Goal: Answer question/provide support

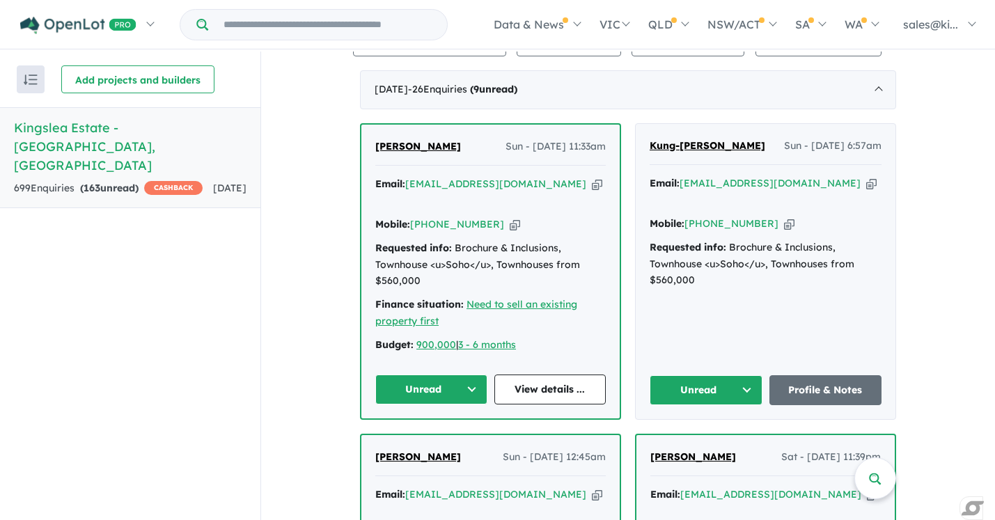
scroll to position [552, 0]
click at [458, 374] on button "Unread" at bounding box center [431, 389] width 112 height 30
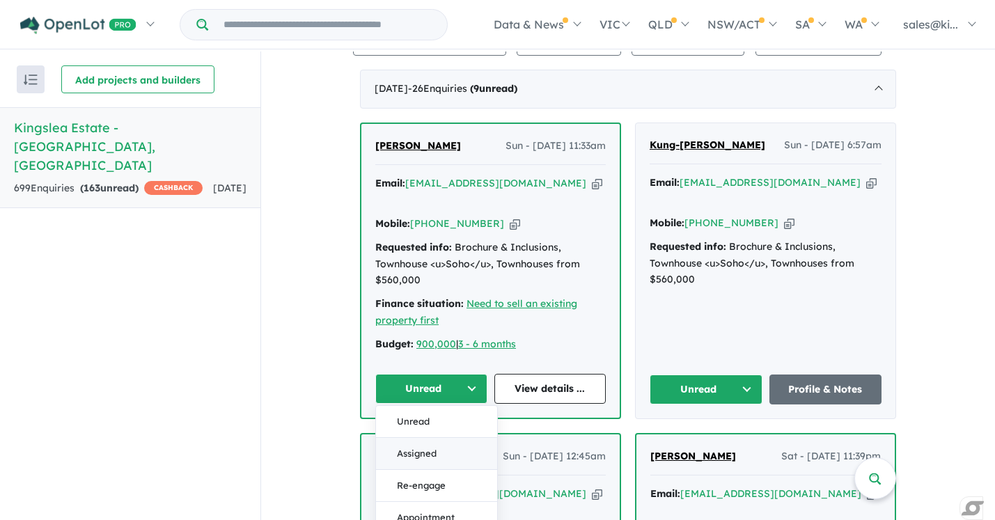
click at [444, 438] on button "Assigned" at bounding box center [436, 454] width 121 height 32
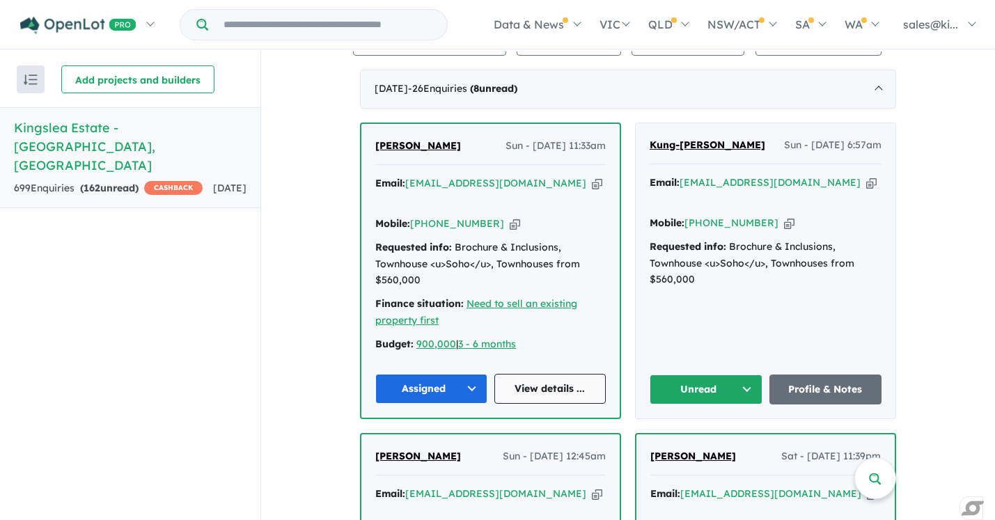
click at [533, 374] on link "View details ..." at bounding box center [550, 389] width 112 height 30
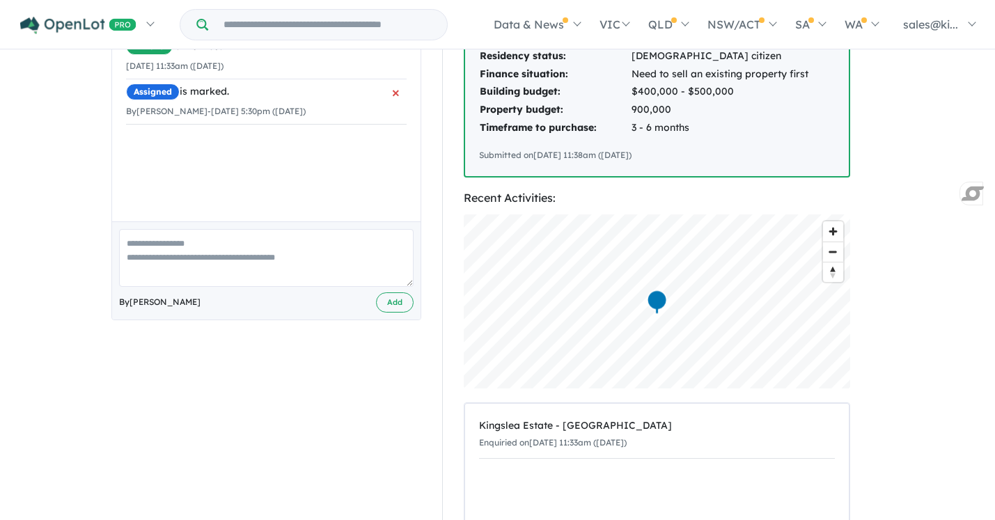
scroll to position [325, 0]
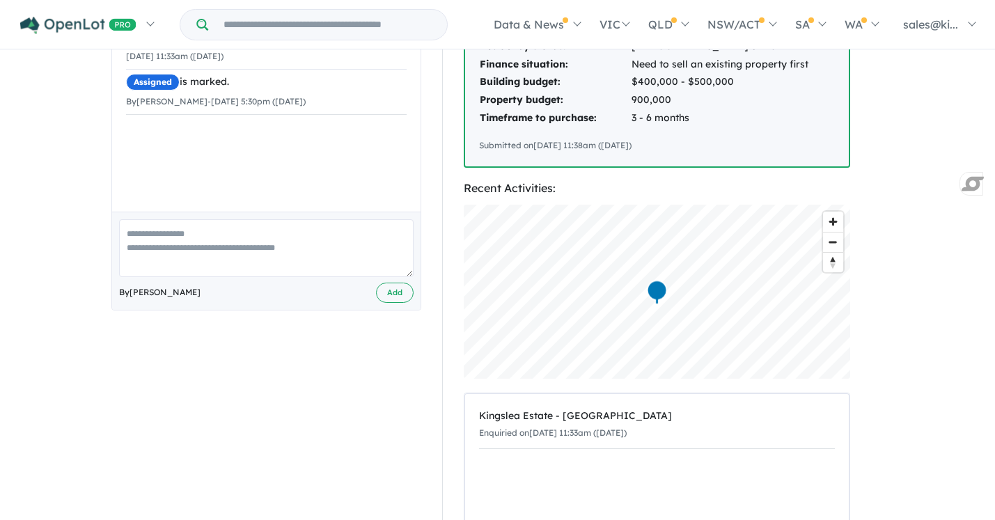
click at [198, 240] on textarea at bounding box center [266, 248] width 295 height 58
type textarea "**********"
click at [395, 288] on button "Add" at bounding box center [395, 293] width 38 height 20
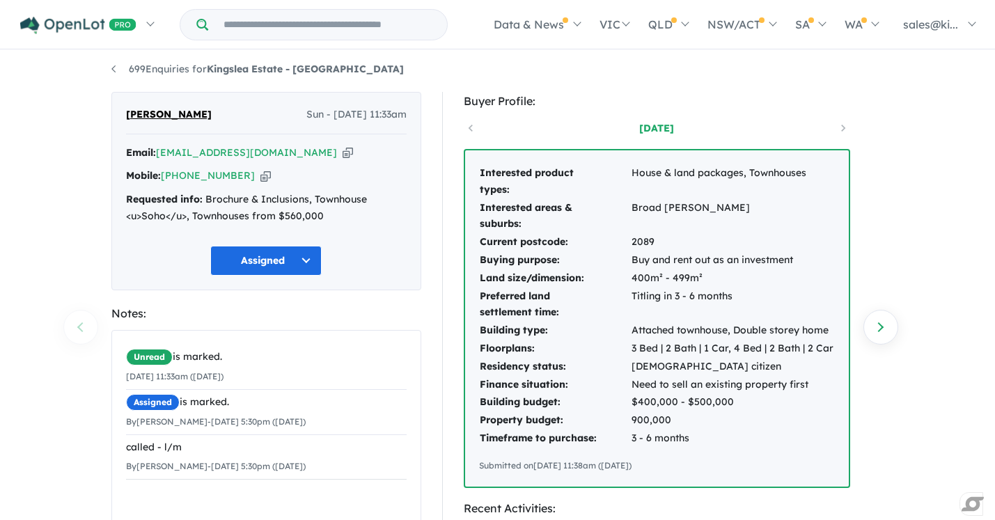
scroll to position [0, 0]
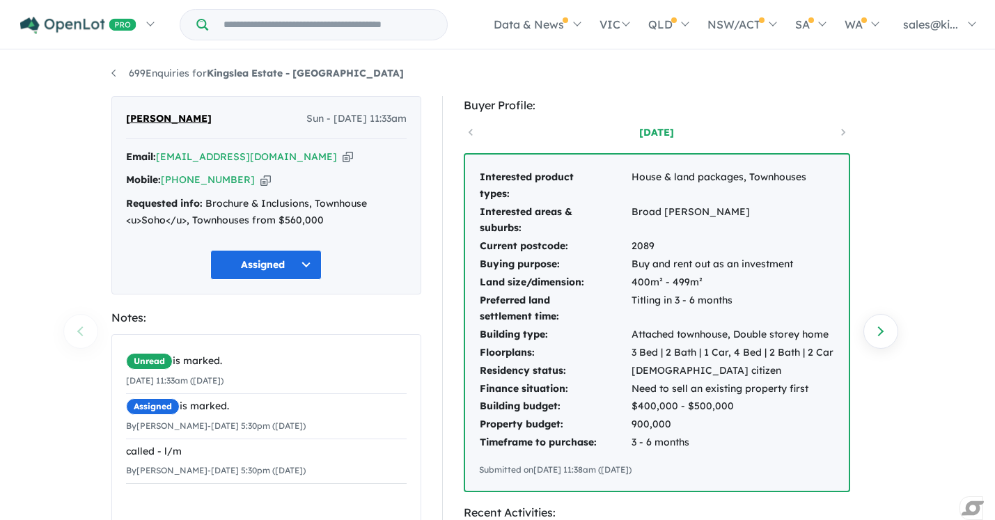
drag, startPoint x: 212, startPoint y: 120, endPoint x: 124, endPoint y: 114, distance: 88.0
click at [124, 114] on div "Bernadette Page Sun - 28/09/2025, 11:33am Email: bernadettepage13@gmail.com Cop…" at bounding box center [266, 195] width 310 height 198
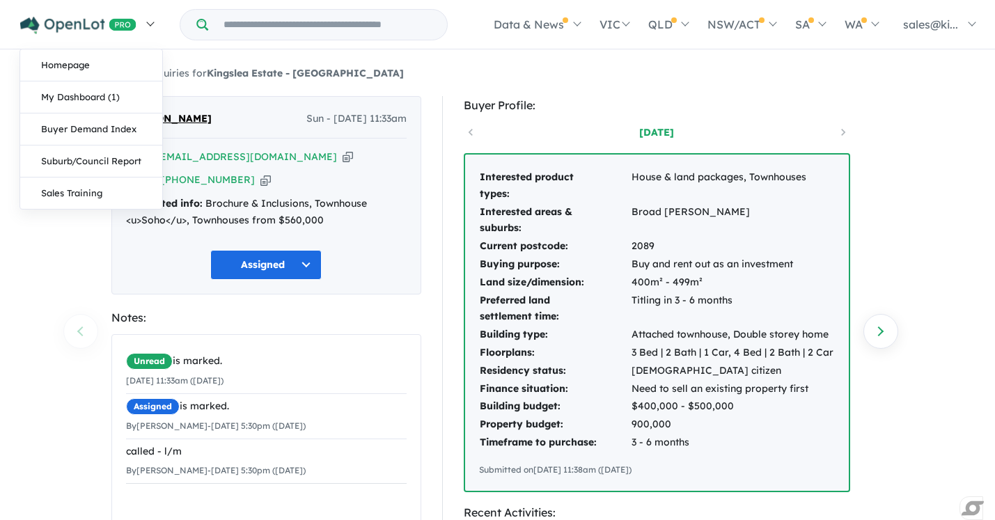
copy span "[PERSON_NAME]"
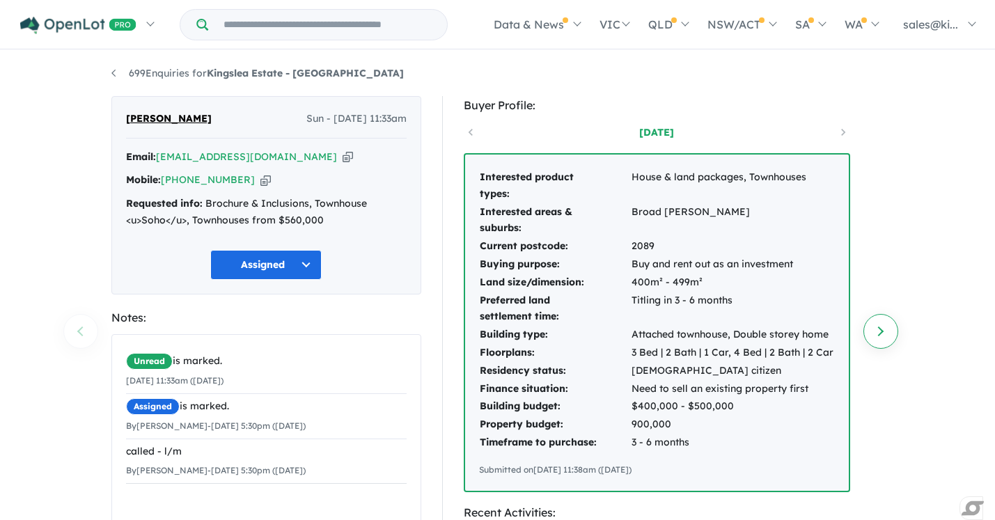
click at [887, 329] on link "Next enquiry" at bounding box center [881, 331] width 35 height 35
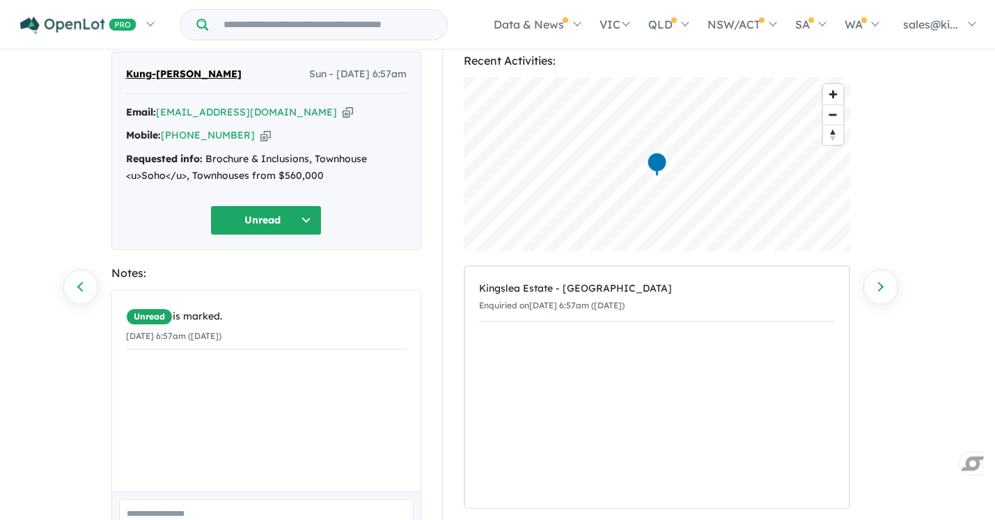
scroll to position [35, 0]
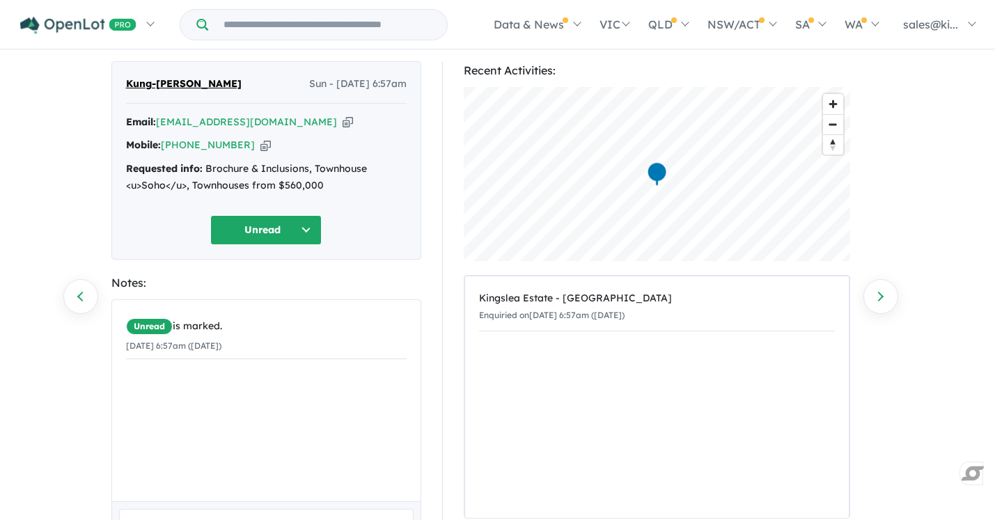
click at [450, 266] on div "Recent Activities: © Mapbox © OpenStreetMap Improve this map Kingslea Estate - …" at bounding box center [663, 344] width 442 height 567
